Goal: Information Seeking & Learning: Find specific page/section

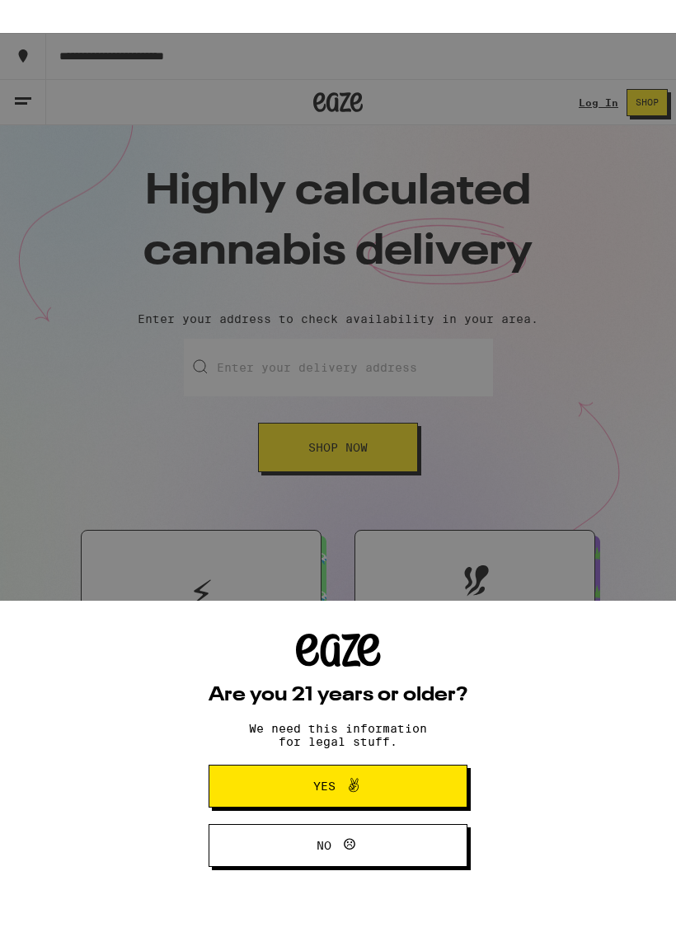
click at [403, 707] on div "Are you 21 years or older? We need this information for legal stuff. Yes No" at bounding box center [337, 717] width 259 height 233
click at [359, 762] on icon at bounding box center [354, 753] width 20 height 20
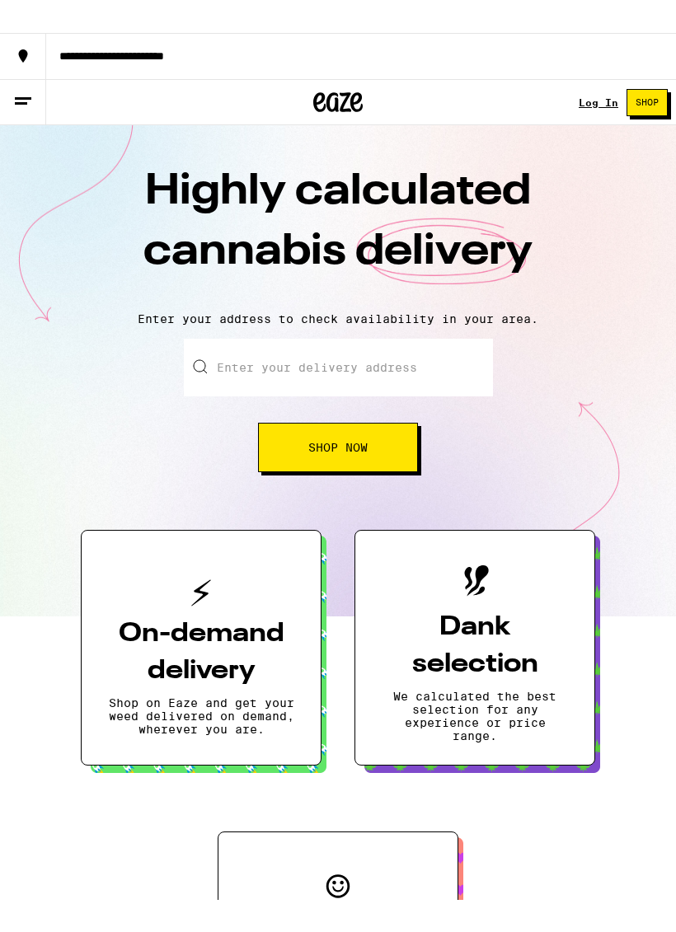
click at [26, 51] on button at bounding box center [23, 69] width 46 height 45
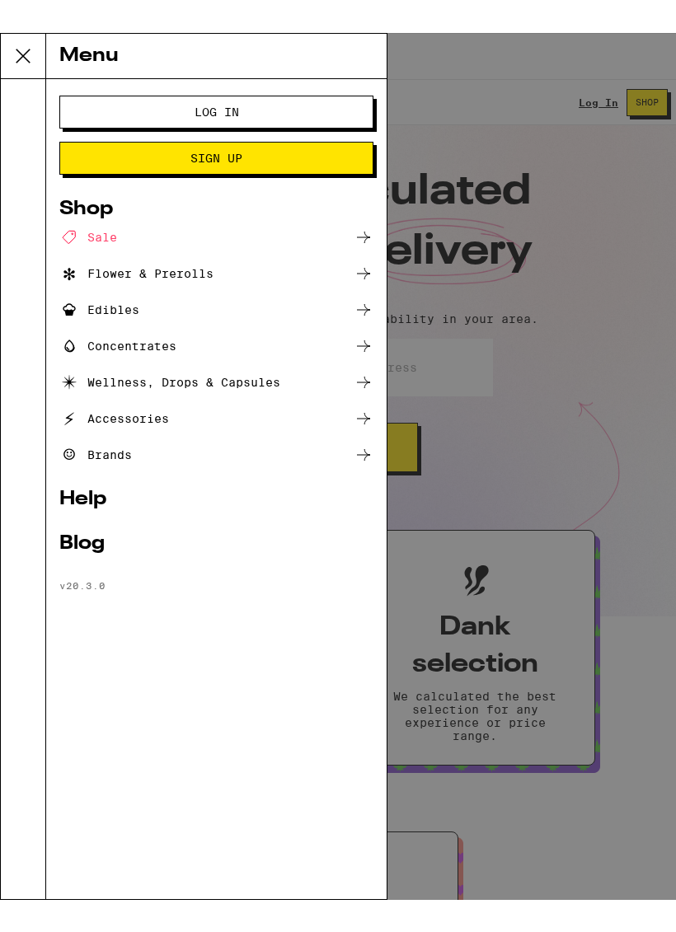
click at [452, 354] on div "Menu Log In Sign Up Shop Sale Flower & Prerolls Edibles Concentrates Wellness, …" at bounding box center [338, 433] width 676 height 867
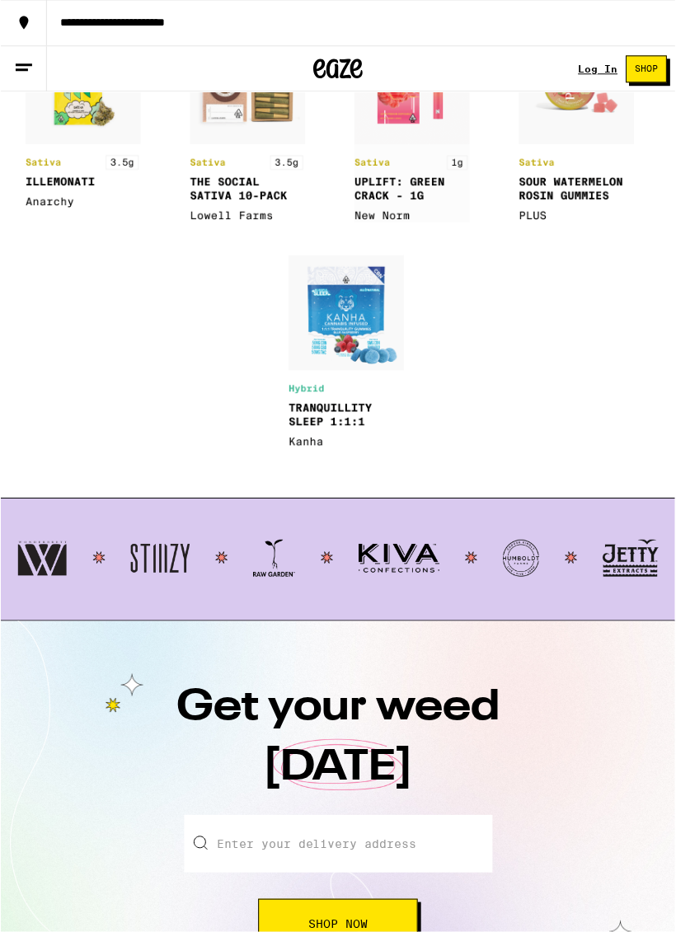
scroll to position [2648, 0]
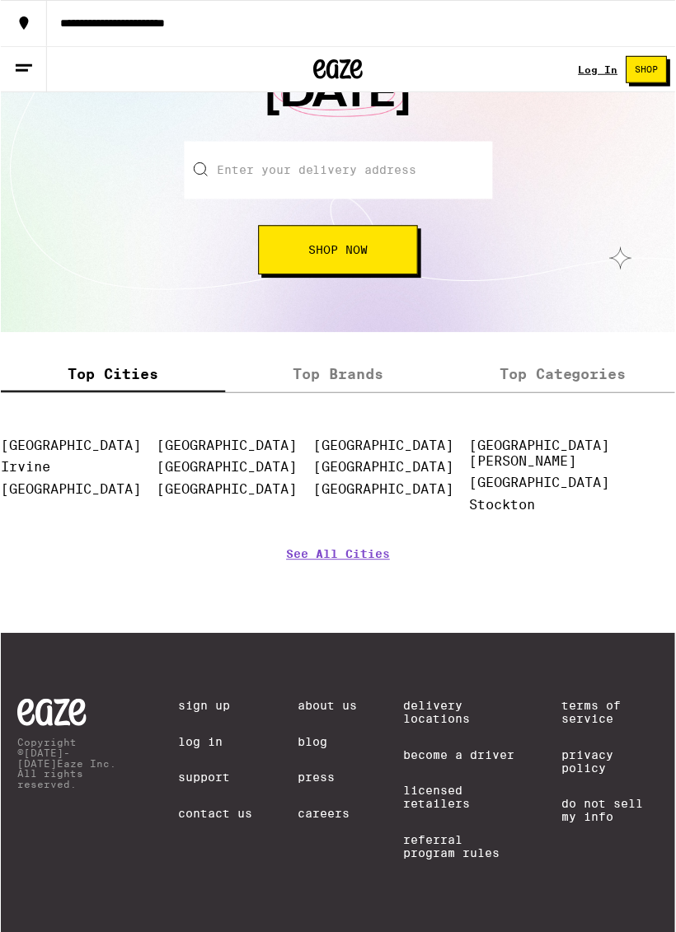
click at [326, 810] on link "Careers" at bounding box center [327, 815] width 59 height 13
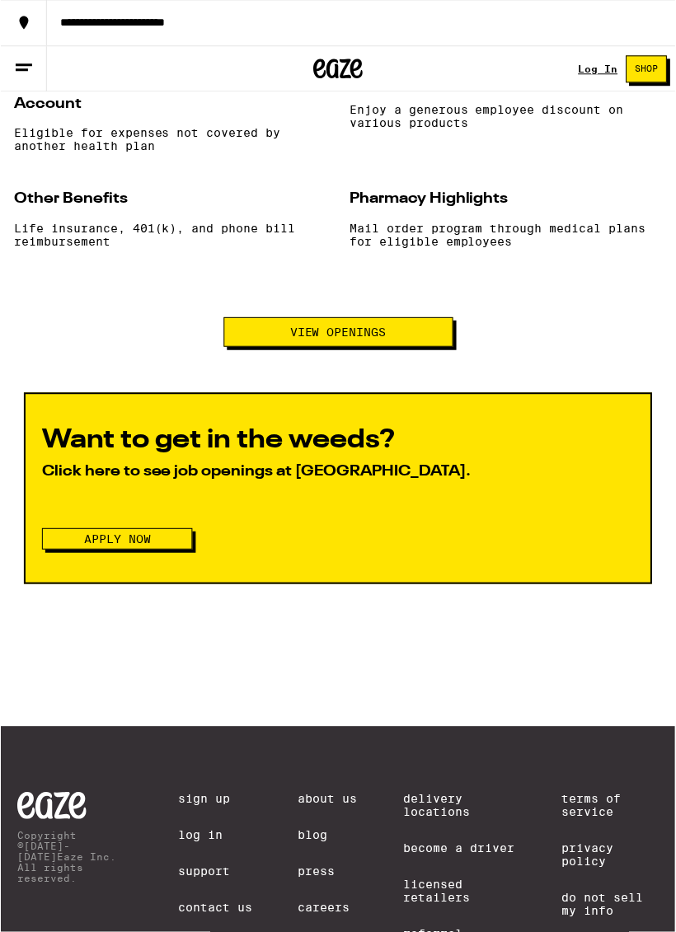
scroll to position [1620, 0]
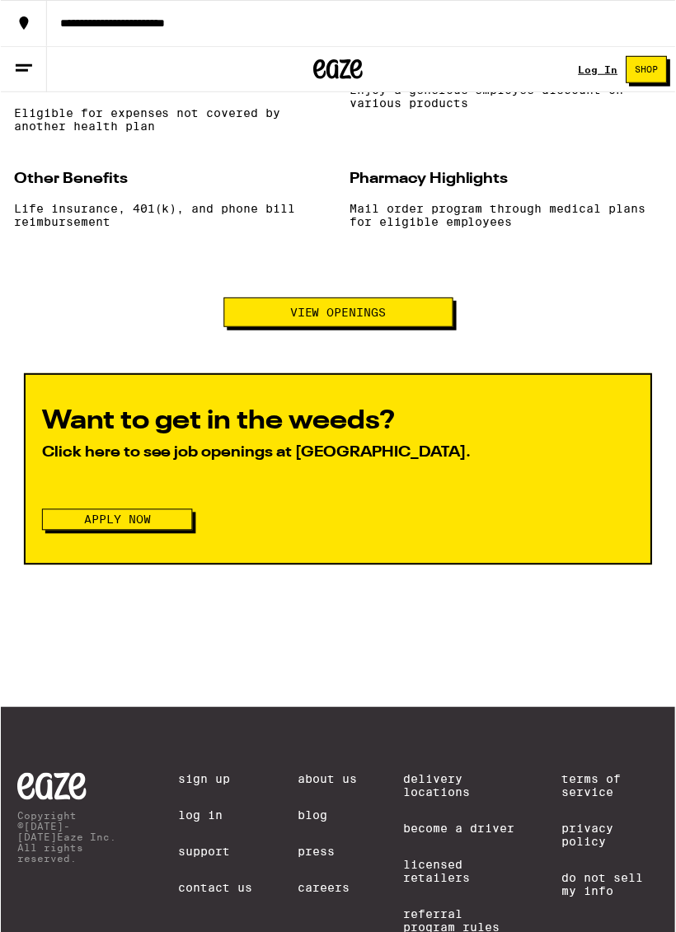
click at [408, 328] on button "View Openings" at bounding box center [338, 313] width 230 height 30
